Goal: Task Accomplishment & Management: Use online tool/utility

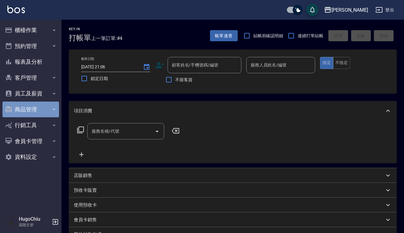
click at [31, 108] on button "商品管理" at bounding box center [30, 109] width 57 height 16
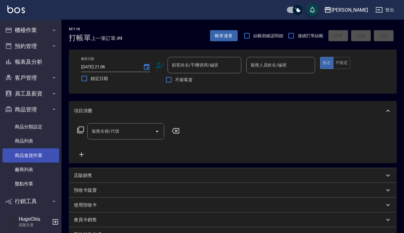
click at [39, 159] on link "商品進貨作業" at bounding box center [30, 155] width 57 height 14
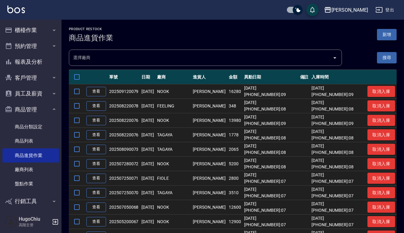
click at [387, 38] on button "新增" at bounding box center [387, 34] width 20 height 11
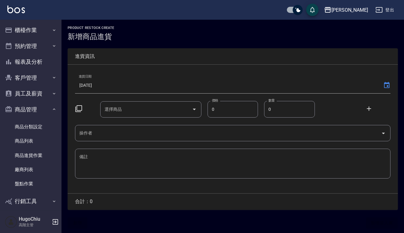
click at [80, 109] on icon at bounding box center [78, 108] width 7 height 7
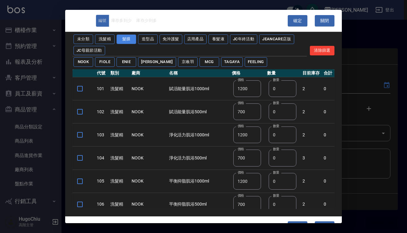
click at [126, 41] on button "髮膜" at bounding box center [127, 39] width 20 height 10
type input "700"
type input "1400"
type input "700"
type input "1400"
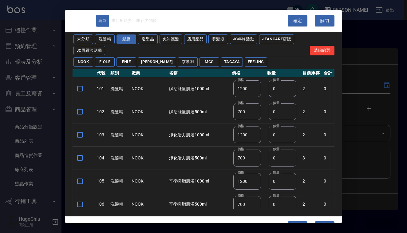
type input "200"
type input "800"
type input "1860"
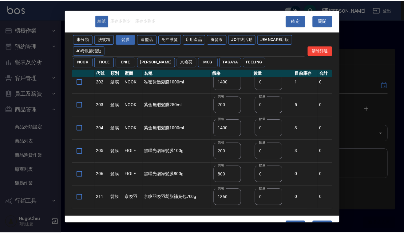
scroll to position [30, 0]
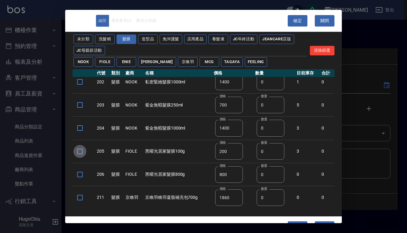
click at [74, 151] on input "checkbox" at bounding box center [79, 151] width 13 height 13
checkbox input "true"
click at [80, 173] on input "checkbox" at bounding box center [79, 174] width 13 height 13
checkbox input "true"
drag, startPoint x: 265, startPoint y: 152, endPoint x: 253, endPoint y: 153, distance: 11.7
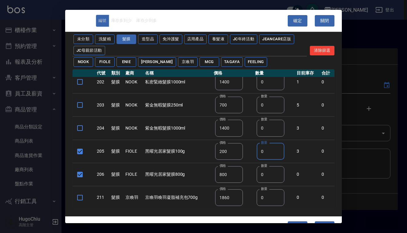
click at [254, 153] on td "數量 0 數量" at bounding box center [274, 151] width 41 height 23
type input "10"
drag, startPoint x: 263, startPoint y: 176, endPoint x: 259, endPoint y: 176, distance: 4.3
click at [259, 176] on input "0" at bounding box center [270, 174] width 28 height 17
type input "5"
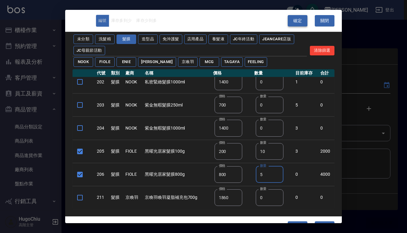
click at [299, 23] on button "確定" at bounding box center [298, 20] width 20 height 11
type input "205 黑曜光居家髮膜100g"
type input "200"
type input "10"
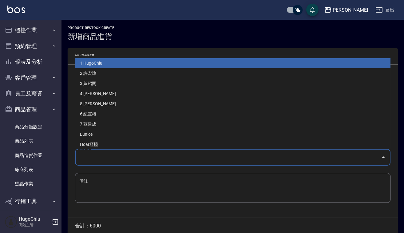
click at [150, 157] on input "操作者" at bounding box center [228, 157] width 301 height 11
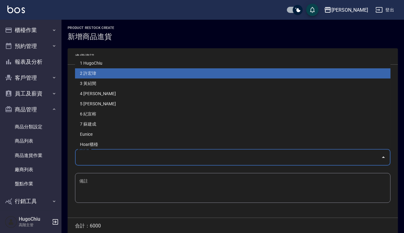
click at [97, 73] on li "2 許宏瑋" at bounding box center [232, 73] width 315 height 10
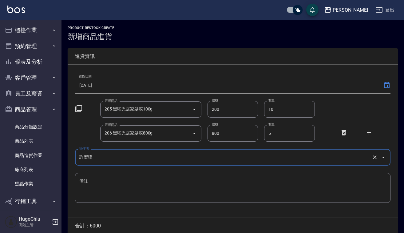
click at [97, 73] on div "進貨日期 [DATE]" at bounding box center [232, 83] width 315 height 22
click at [94, 150] on div "[PERSON_NAME]者" at bounding box center [232, 157] width 315 height 16
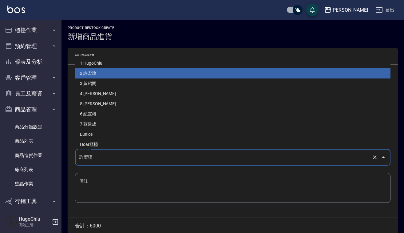
click at [90, 157] on input "許宏瑋" at bounding box center [224, 157] width 293 height 11
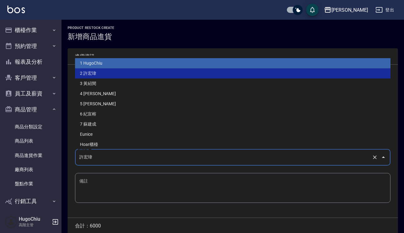
click at [101, 59] on li "1 HugoChiu" at bounding box center [232, 63] width 315 height 10
type input "HugoChiu"
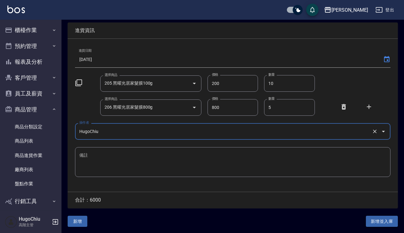
scroll to position [26, 0]
click at [372, 220] on button "新增並入庫" at bounding box center [382, 220] width 32 height 11
